Goal: Task Accomplishment & Management: Manage account settings

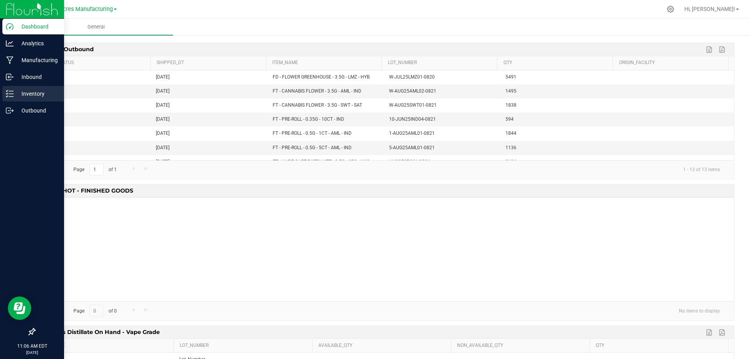
click at [29, 95] on p "Inventory" at bounding box center [37, 93] width 47 height 9
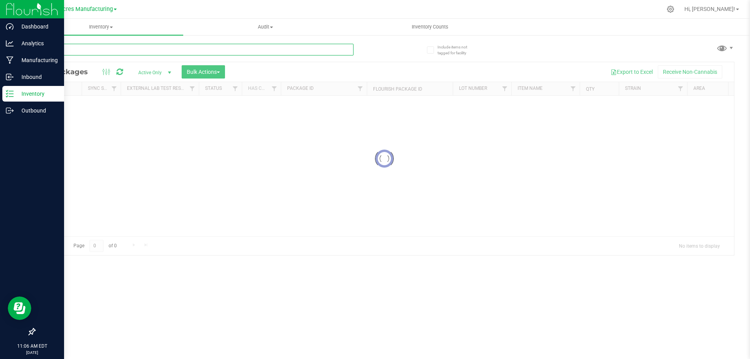
click at [195, 50] on input "text" at bounding box center [193, 50] width 319 height 12
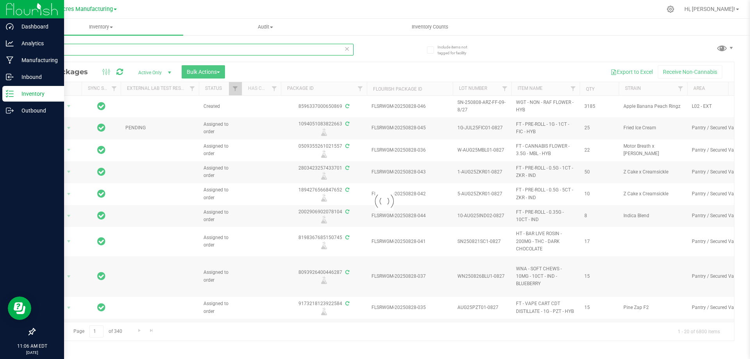
type input "4455"
click at [110, 26] on span "Inventory" at bounding box center [101, 26] width 165 height 7
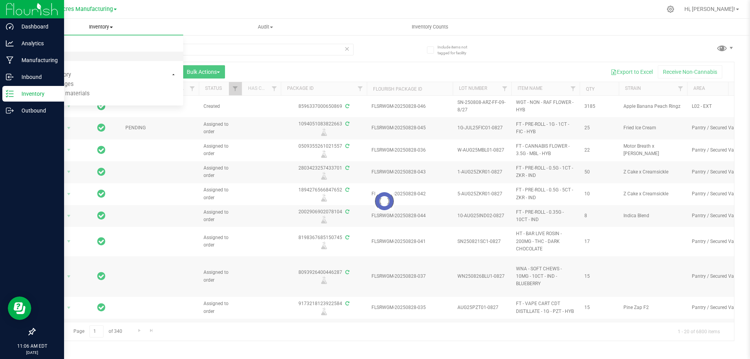
click at [61, 57] on span "All inventory" at bounding box center [45, 56] width 53 height 7
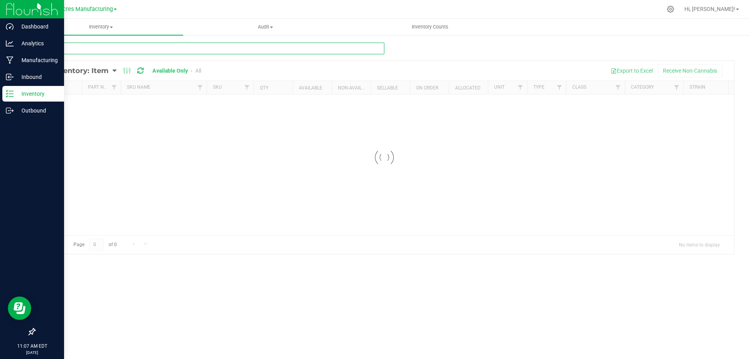
click at [190, 49] on input "text" at bounding box center [209, 49] width 350 height 12
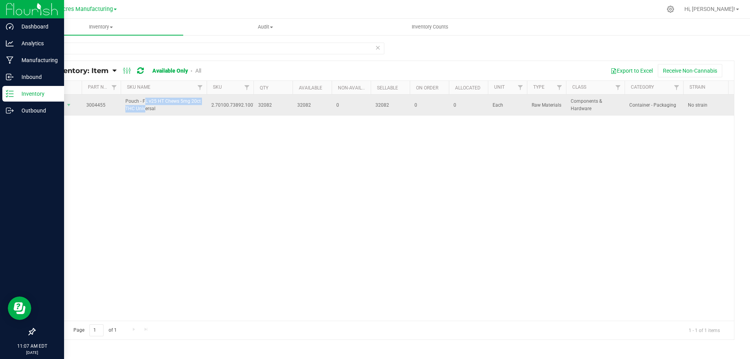
drag, startPoint x: 125, startPoint y: 101, endPoint x: 201, endPoint y: 102, distance: 75.5
click at [201, 102] on span "Pouch - FL v25 HT Chews 5mg 20ct THC Universal" at bounding box center [163, 105] width 77 height 15
copy span "Pouch - FL v25 HT Chews 5mg 20ct"
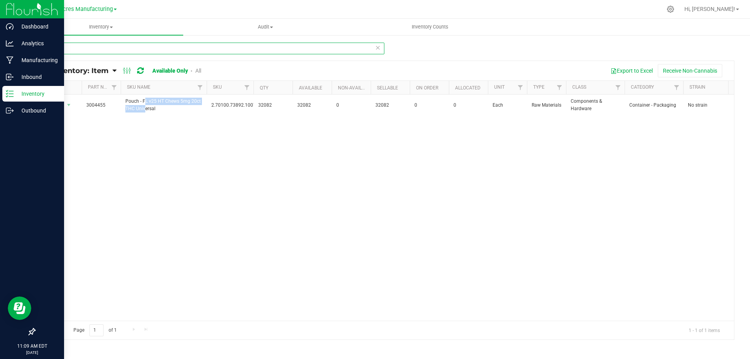
click at [77, 47] on input "4455" at bounding box center [209, 49] width 350 height 12
drag, startPoint x: 77, startPoint y: 47, endPoint x: 84, endPoint y: 46, distance: 7.5
click at [78, 46] on input "4455" at bounding box center [209, 49] width 350 height 12
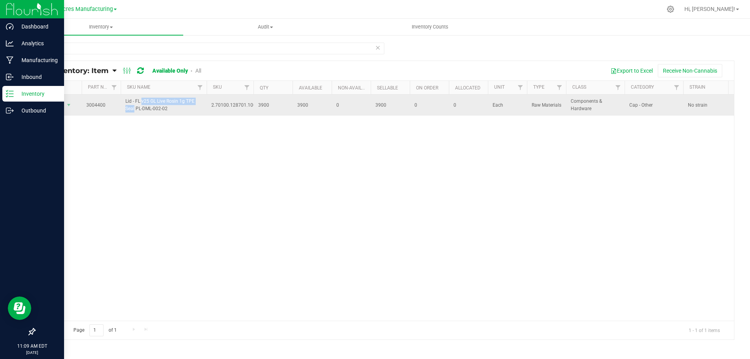
drag, startPoint x: 126, startPoint y: 101, endPoint x: 185, endPoint y: 101, distance: 59.0
click at [185, 101] on span "Lid - FL v25 GL Live Rosin 1g TPE Seal PL-DML-002-02" at bounding box center [163, 105] width 77 height 15
copy span "Lid - FL v25 GL Live Rosin 1g"
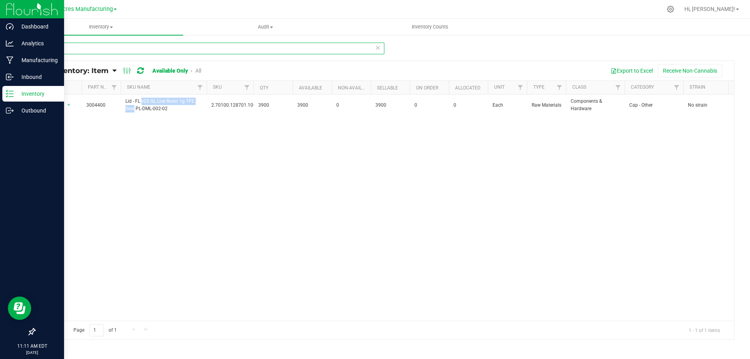
click at [104, 45] on input "4400" at bounding box center [209, 49] width 350 height 12
type input "4470"
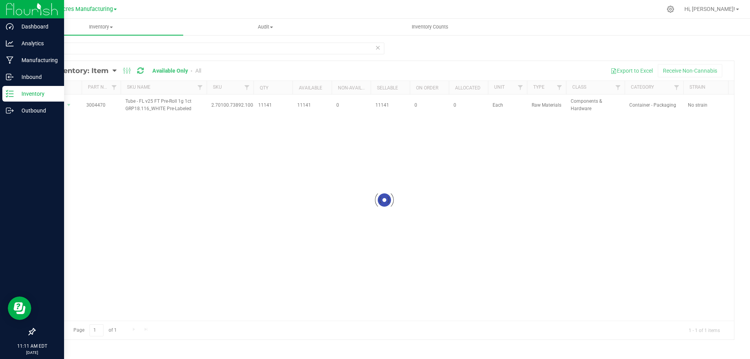
drag, startPoint x: 127, startPoint y: 101, endPoint x: 187, endPoint y: 119, distance: 62.4
click at [189, 99] on div at bounding box center [385, 200] width 700 height 279
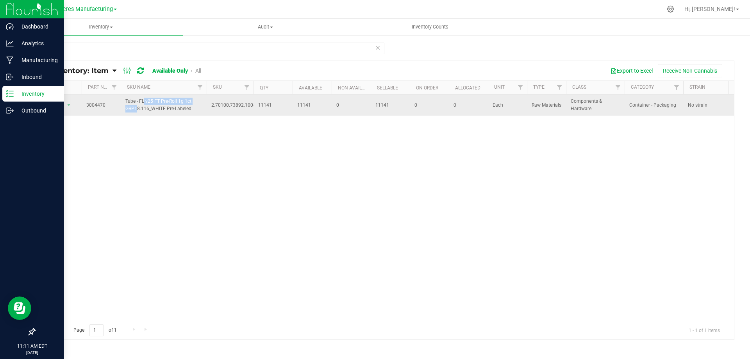
drag, startPoint x: 126, startPoint y: 100, endPoint x: 183, endPoint y: 102, distance: 57.1
click at [183, 102] on span "Tube - FL v25 FT Pre-Roll 1g 1ct GRP18.116_WHITE Pre-Labeled" at bounding box center [163, 105] width 77 height 15
copy span "Tube - FL v25 FT Pre-Roll 1g"
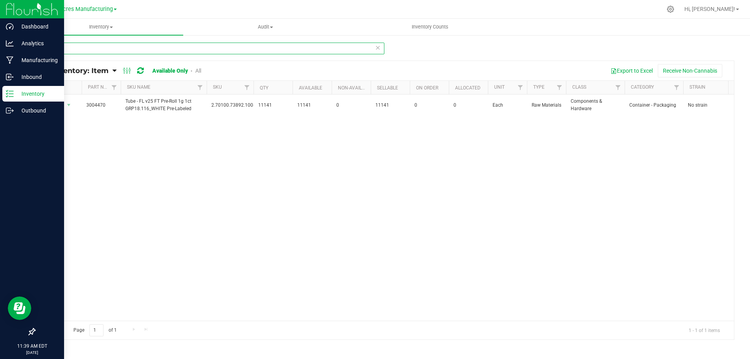
click at [245, 51] on input "4470" at bounding box center [209, 49] width 350 height 12
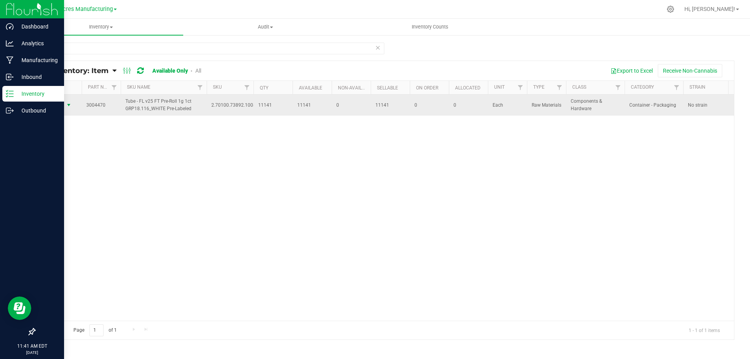
click at [69, 102] on span "select" at bounding box center [69, 105] width 10 height 11
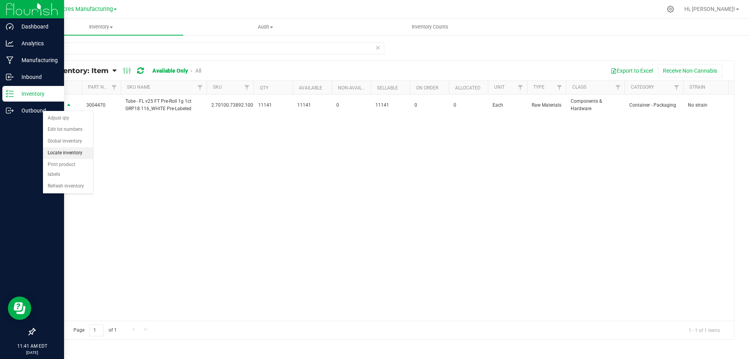
click at [83, 154] on li "Locate inventory" at bounding box center [68, 153] width 50 height 12
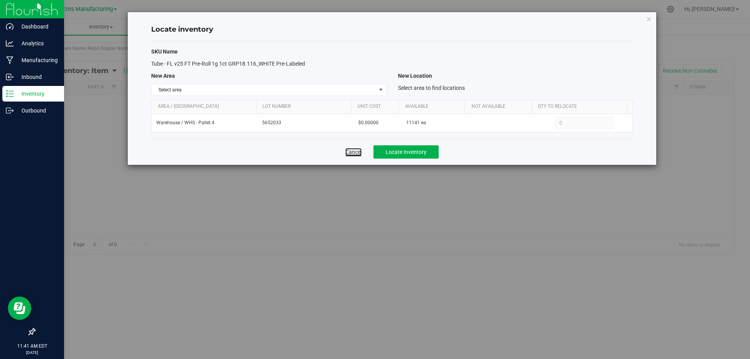
click at [359, 152] on link "Cancel" at bounding box center [354, 152] width 16 height 8
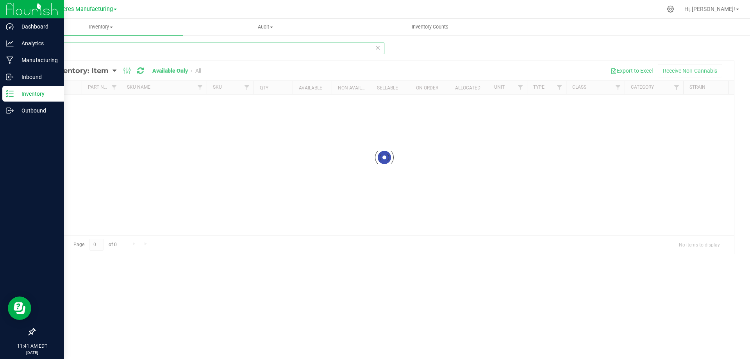
click at [91, 47] on input "4470" at bounding box center [209, 49] width 350 height 12
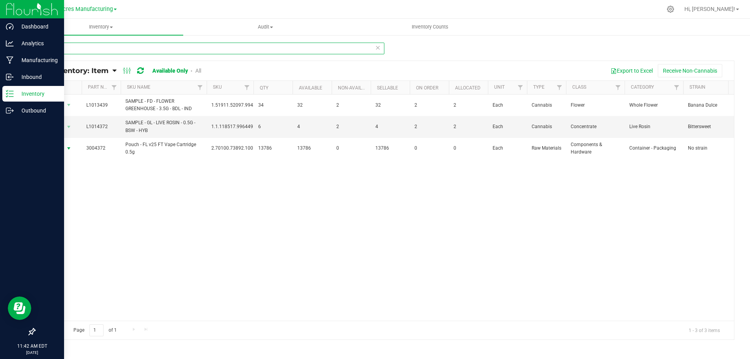
type input "4372"
click at [63, 149] on span "Action" at bounding box center [53, 148] width 21 height 11
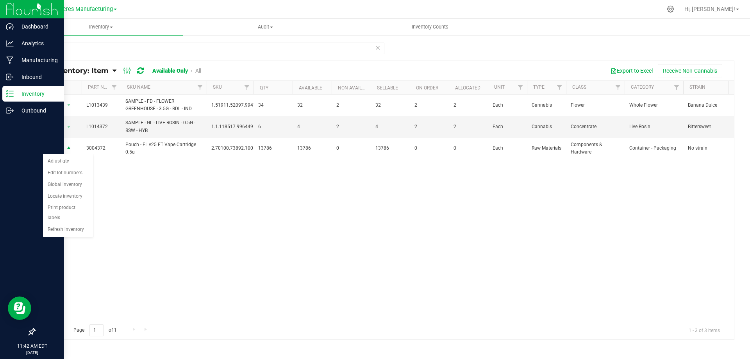
click at [113, 70] on icon at bounding box center [115, 70] width 4 height 7
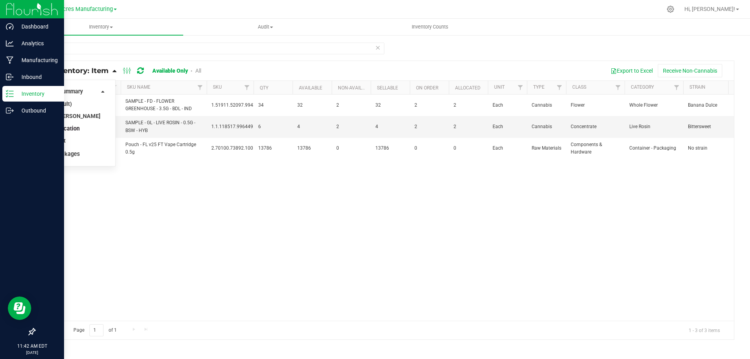
click at [72, 127] on span "Item by Location" at bounding box center [58, 128] width 43 height 7
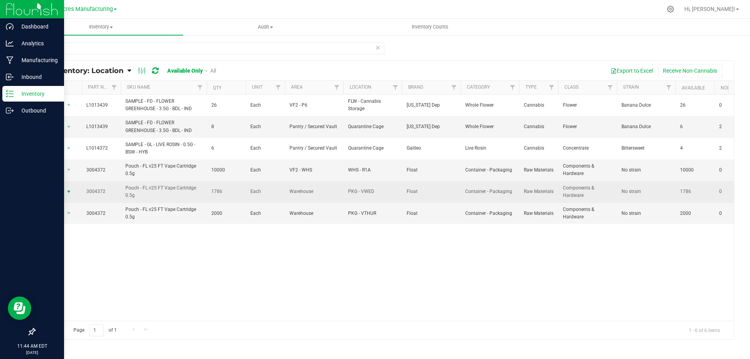
click at [68, 192] on span "select" at bounding box center [69, 192] width 6 height 6
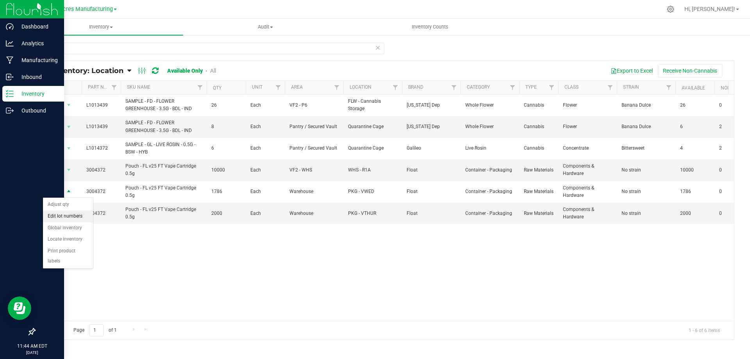
click at [79, 214] on li "Edit lot numbers" at bounding box center [68, 217] width 50 height 12
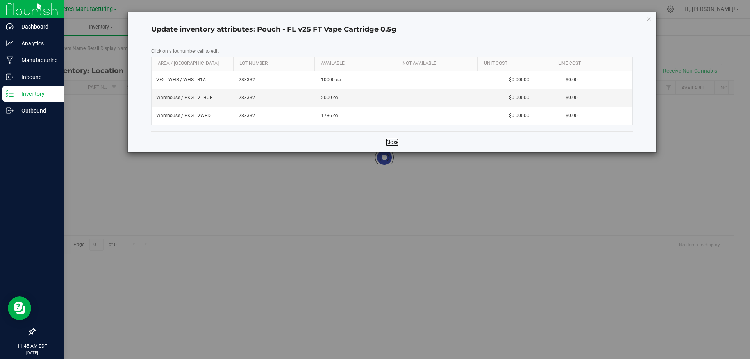
click at [392, 141] on link "Close" at bounding box center [392, 142] width 13 height 8
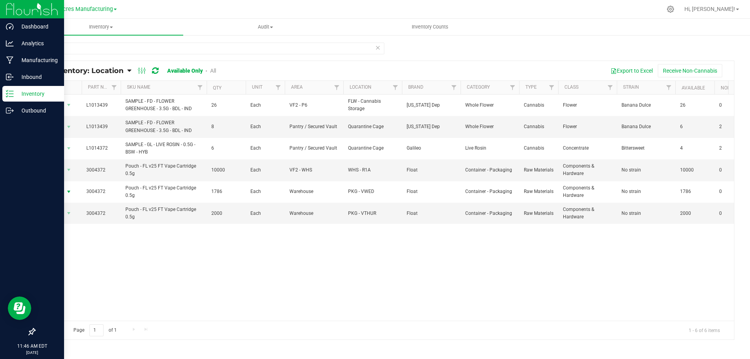
drag, startPoint x: 63, startPoint y: 191, endPoint x: 73, endPoint y: 204, distance: 16.5
click at [64, 191] on span "Action" at bounding box center [58, 191] width 31 height 11
click at [76, 201] on li "Adjust qty" at bounding box center [68, 205] width 50 height 12
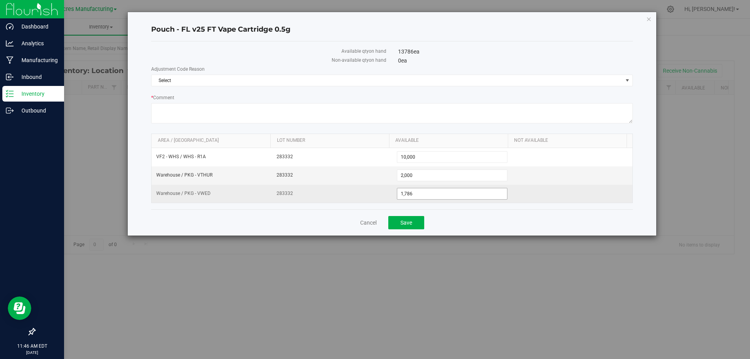
click at [427, 193] on span "1,786 1786" at bounding box center [452, 194] width 111 height 12
click at [427, 193] on input "1786" at bounding box center [453, 193] width 110 height 11
type input "1800"
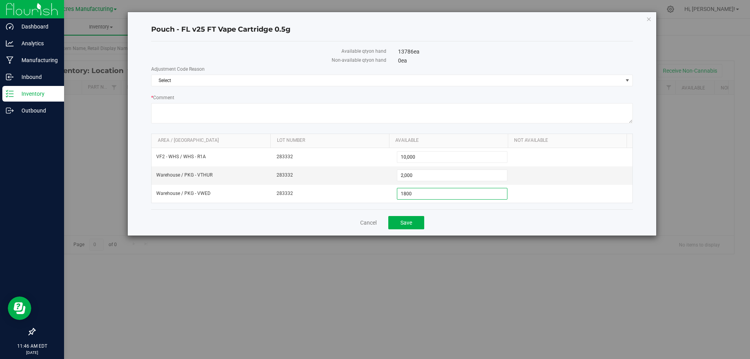
type input "1,800"
click at [494, 224] on div "Cancel Save" at bounding box center [392, 223] width 482 height 26
click at [403, 227] on button "Save" at bounding box center [407, 222] width 36 height 13
